Goal: Task Accomplishment & Management: Use online tool/utility

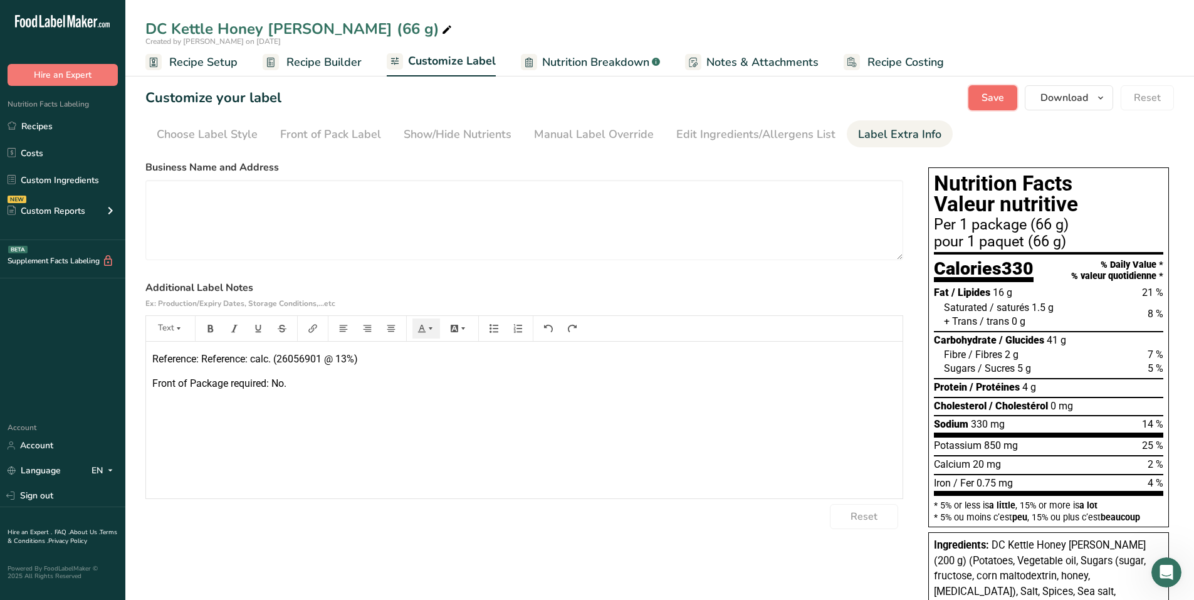
click at [986, 102] on span "Save" at bounding box center [993, 97] width 23 height 15
click at [34, 123] on link "Recipes" at bounding box center [62, 126] width 125 height 24
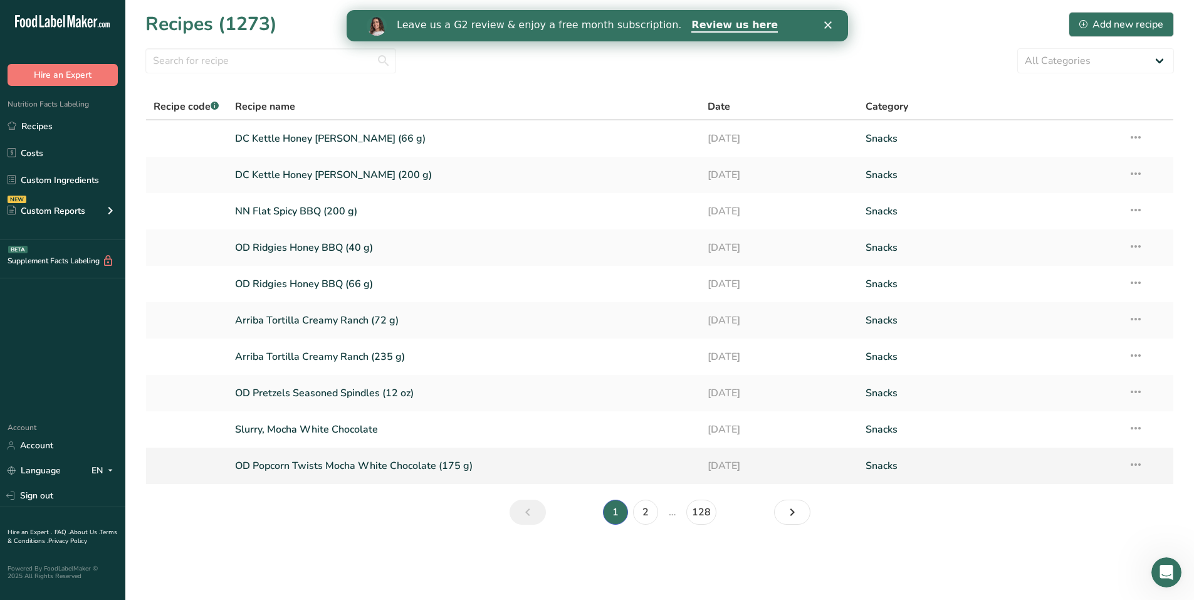
click at [348, 463] on link "OD Popcorn Twists Mocha White Chocolate (175 g)" at bounding box center [464, 466] width 458 height 26
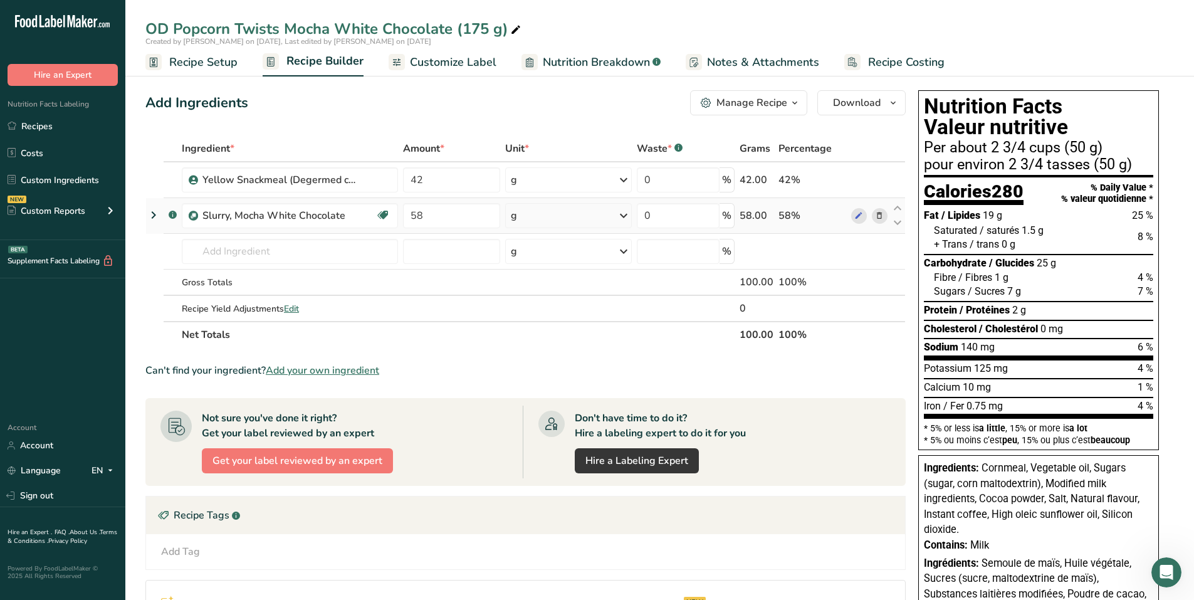
click at [149, 211] on icon at bounding box center [153, 215] width 15 height 23
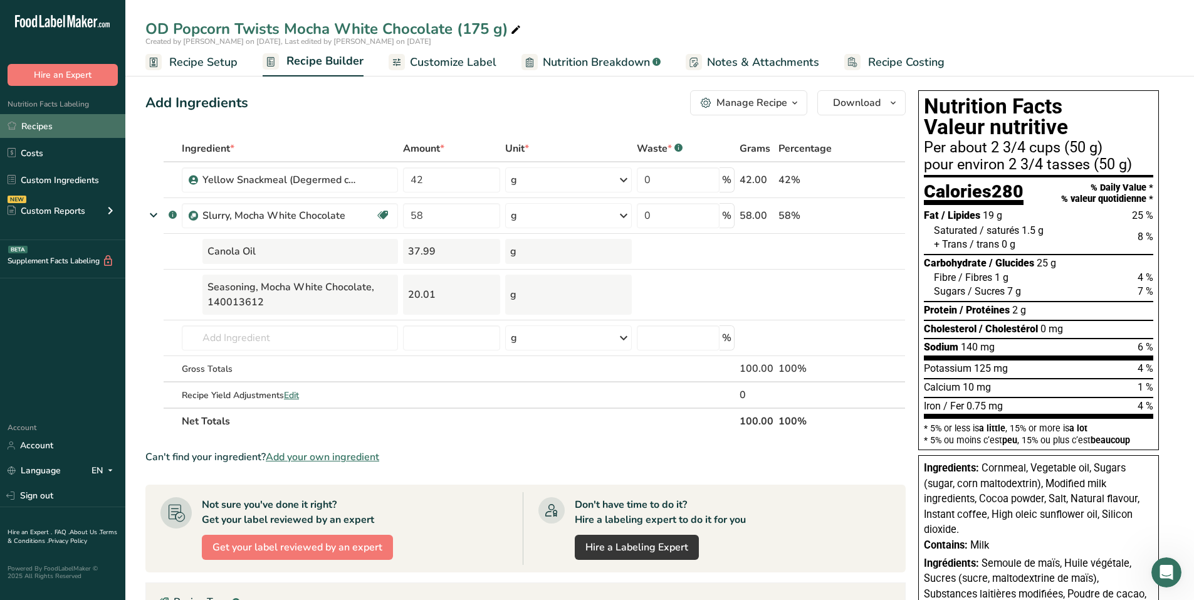
click at [38, 129] on link "Recipes" at bounding box center [62, 126] width 125 height 24
